Goal: Information Seeking & Learning: Learn about a topic

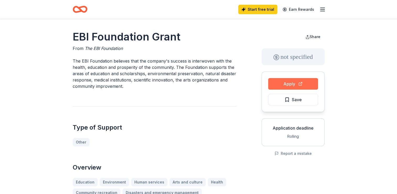
click at [270, 84] on button "Apply" at bounding box center [293, 84] width 50 height 12
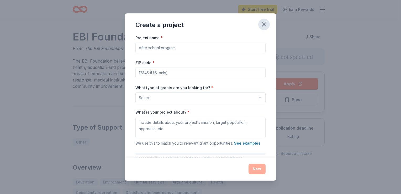
click at [262, 24] on icon "button" at bounding box center [263, 24] width 7 height 7
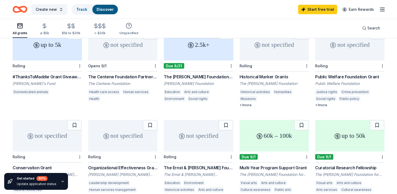
scroll to position [204, 0]
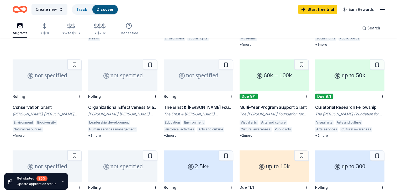
click at [245, 136] on div "+ 2 more" at bounding box center [274, 135] width 69 height 4
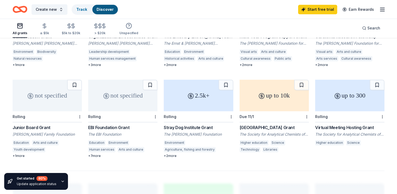
scroll to position [283, 0]
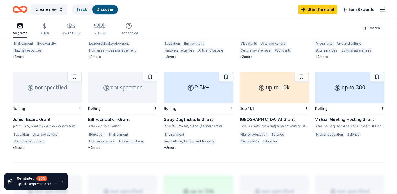
click at [36, 120] on div "Junior Board Grant" at bounding box center [47, 119] width 69 height 6
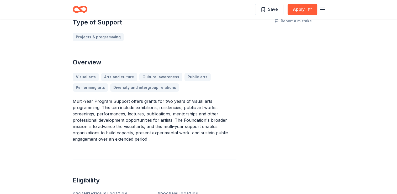
scroll to position [158, 0]
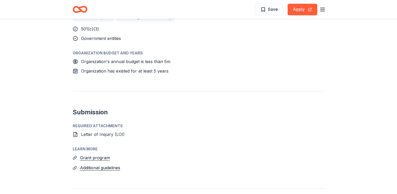
scroll to position [315, 0]
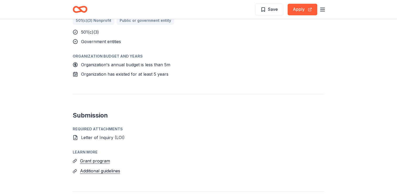
click at [92, 138] on span "Letter of Inquiry (LOI)" at bounding box center [103, 137] width 44 height 5
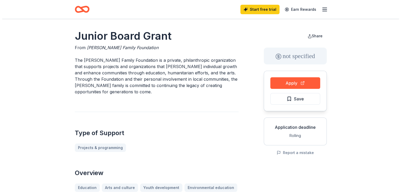
scroll to position [0, 0]
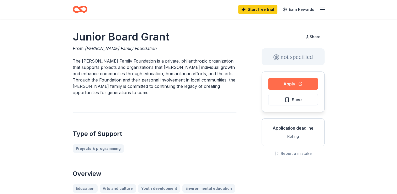
click at [285, 86] on button "Apply" at bounding box center [293, 84] width 50 height 12
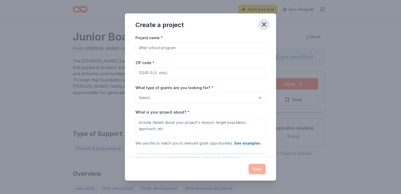
click at [265, 24] on icon "button" at bounding box center [263, 24] width 7 height 7
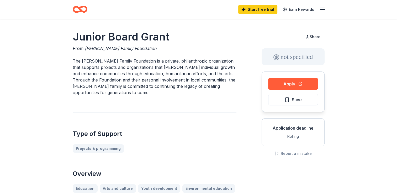
drag, startPoint x: 71, startPoint y: 34, endPoint x: 75, endPoint y: 35, distance: 4.6
click at [78, 36] on h1 "Junior Board Grant" at bounding box center [155, 36] width 164 height 15
drag, startPoint x: 74, startPoint y: 35, endPoint x: 155, endPoint y: 42, distance: 81.9
click at [155, 42] on h1 "Junior Board Grant" at bounding box center [155, 36] width 164 height 15
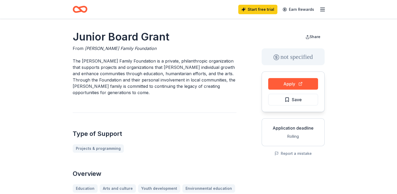
drag, startPoint x: 139, startPoint y: 46, endPoint x: 69, endPoint y: 28, distance: 72.2
drag, startPoint x: 77, startPoint y: 36, endPoint x: 190, endPoint y: 54, distance: 114.3
